Goal: Information Seeking & Learning: Learn about a topic

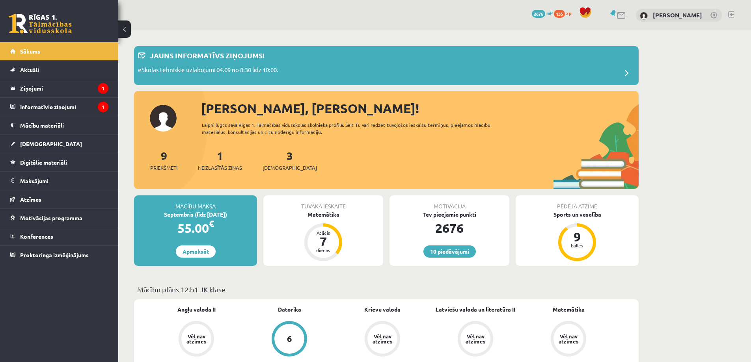
scroll to position [197, 0]
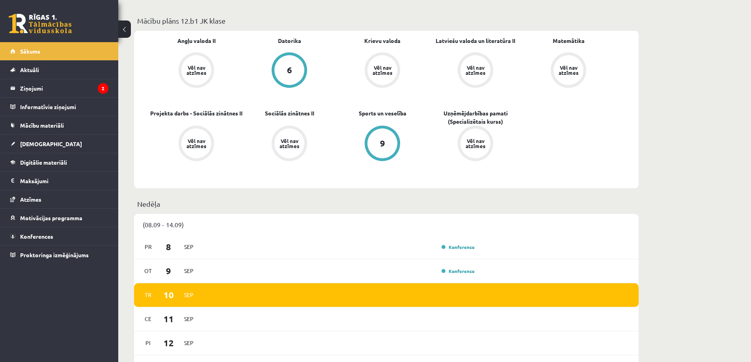
scroll to position [27, 0]
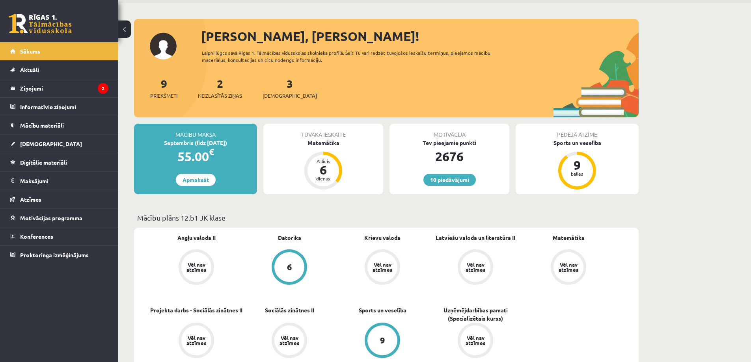
drag, startPoint x: 168, startPoint y: 9, endPoint x: 168, endPoint y: 2, distance: 7.5
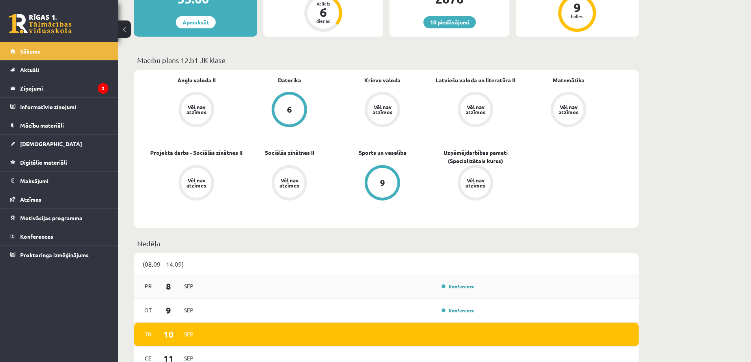
scroll to position [264, 0]
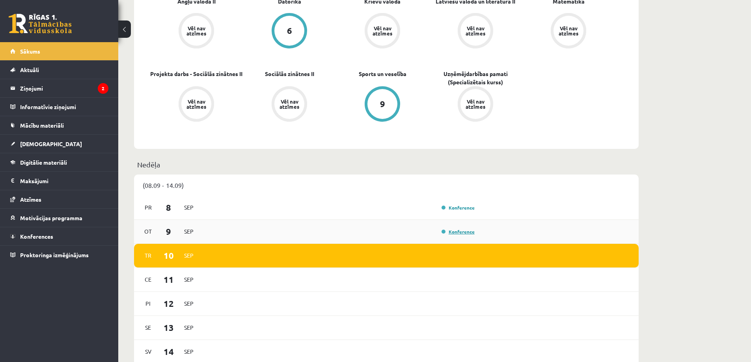
click at [460, 233] on link "Konference" at bounding box center [458, 232] width 33 height 6
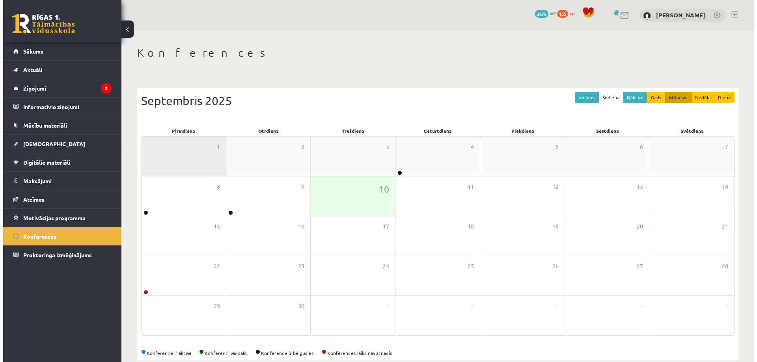
scroll to position [14, 0]
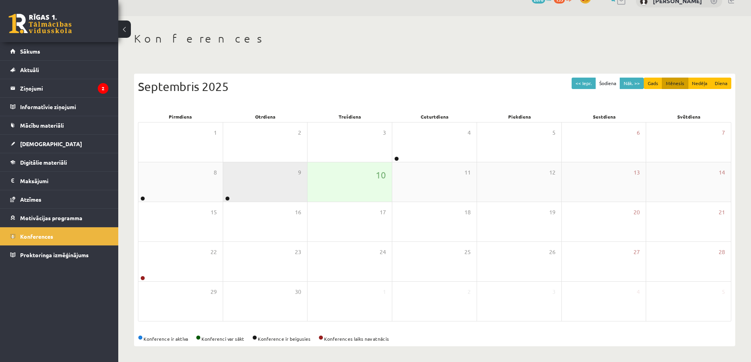
click at [252, 191] on div "9" at bounding box center [265, 181] width 84 height 39
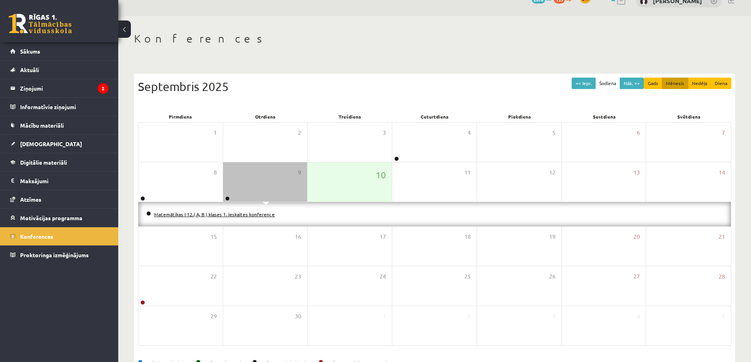
click at [238, 214] on link "Matemātikas I 12.( A, B ) klases 1. ieskaites konference" at bounding box center [214, 214] width 121 height 6
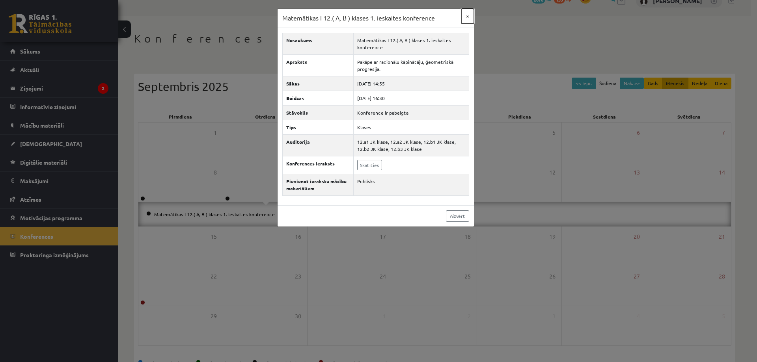
click at [469, 14] on button "×" at bounding box center [467, 16] width 13 height 15
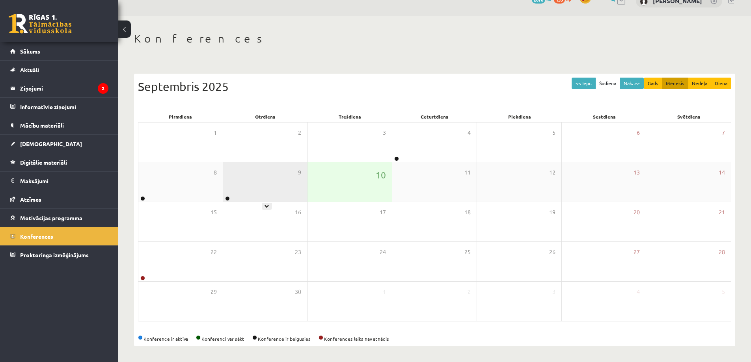
click at [286, 186] on div "9" at bounding box center [265, 181] width 84 height 39
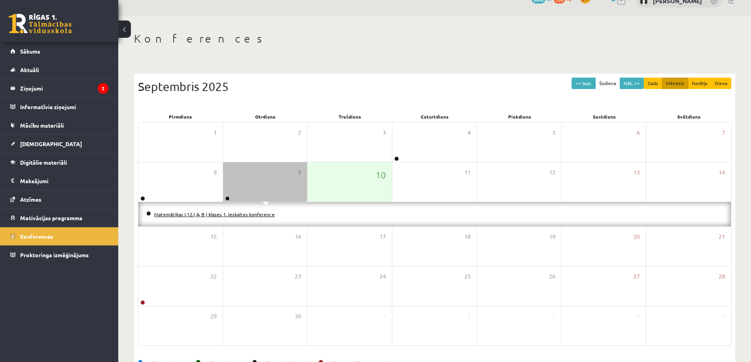
click at [262, 215] on link "Matemātikas I 12.( A, B ) klases 1. ieskaites konference" at bounding box center [214, 214] width 121 height 6
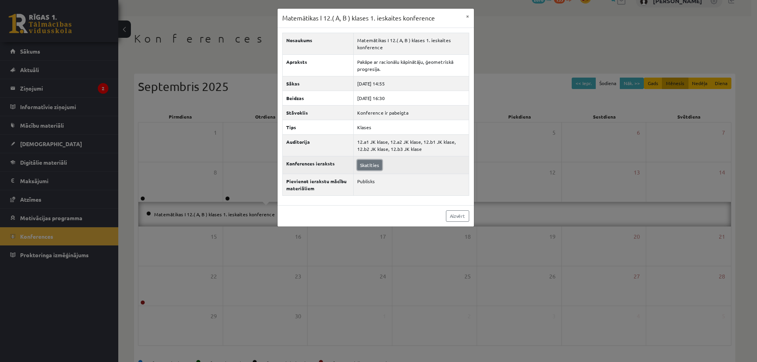
click at [371, 165] on link "Skatīties" at bounding box center [369, 165] width 25 height 10
